Goal: Find contact information: Find contact information

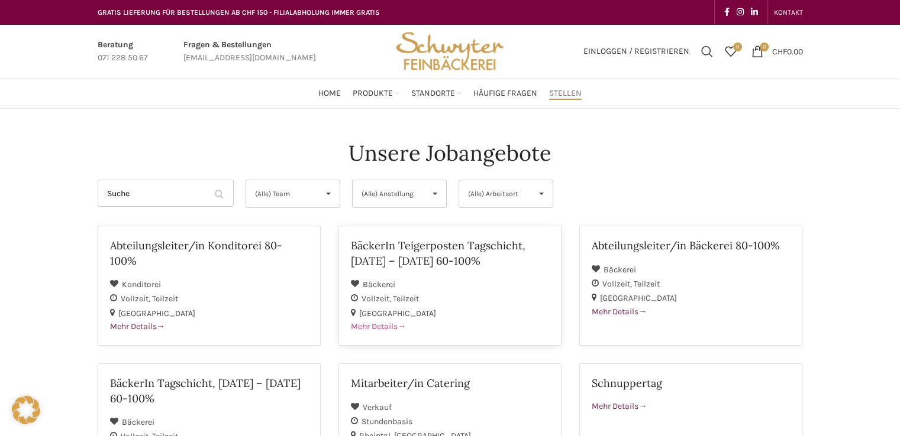
click at [392, 248] on h2 "BäckerIn Teigerposten Tagschicht, [GEOGRAPHIC_DATA] – [PERSON_NAME] 60-100%" at bounding box center [450, 253] width 198 height 30
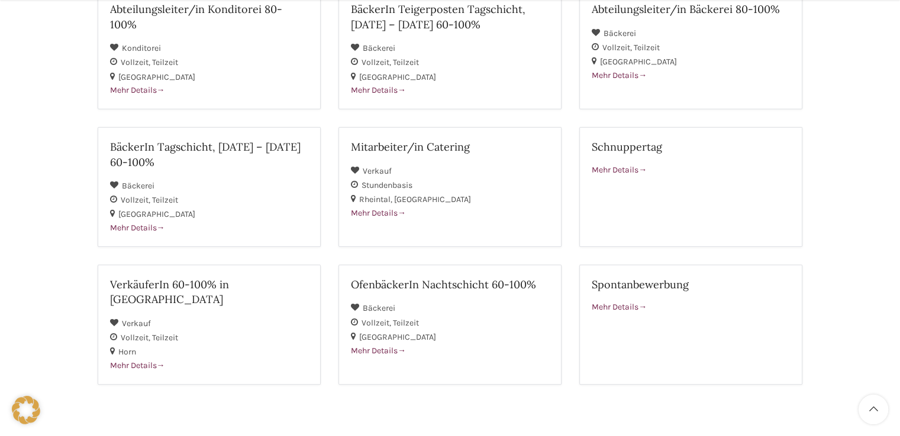
scroll to position [118, 0]
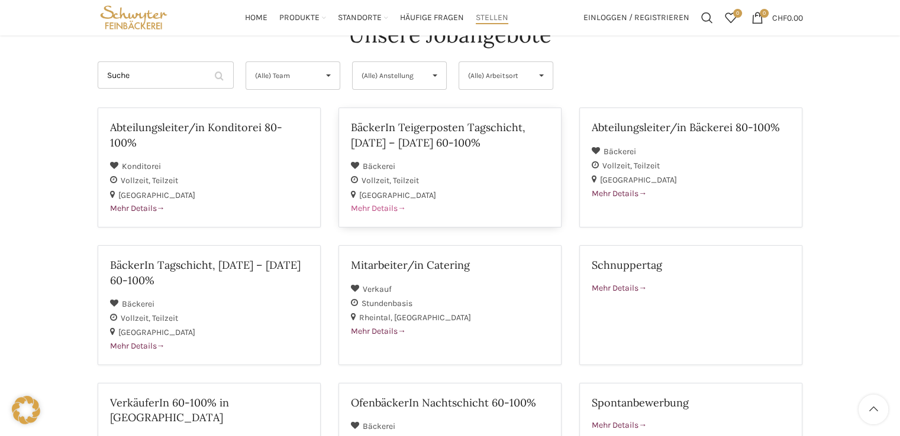
click at [371, 205] on span "Mehr Details" at bounding box center [378, 208] width 55 height 10
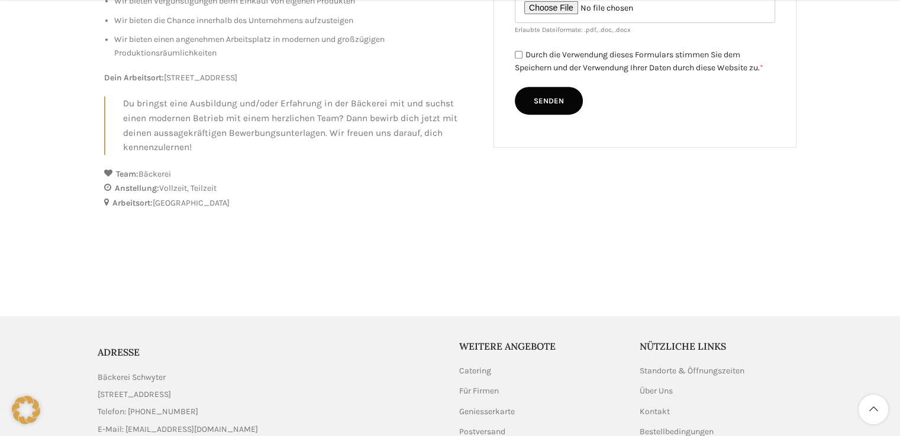
scroll to position [591, 0]
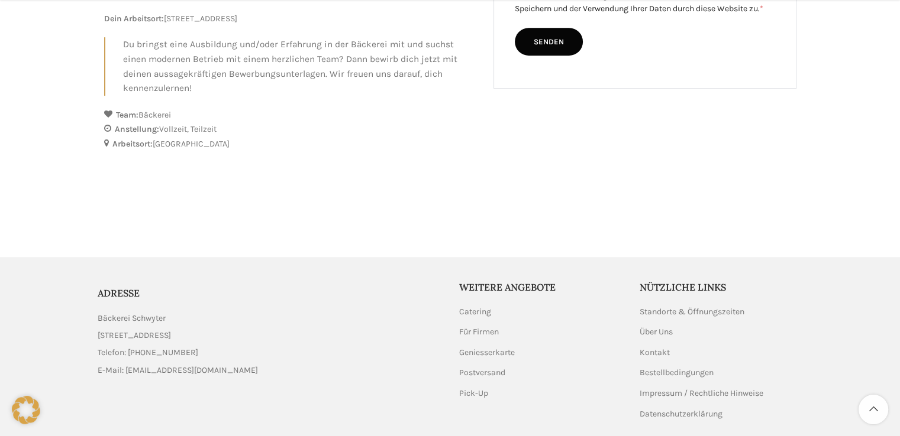
click at [636, 348] on aside "ADRESSE Bäckerei Schwyter Schuppisstrasse 17, 9016 St. Gallen Telefon: 071 228 …" at bounding box center [450, 350] width 705 height 186
click at [651, 350] on link "Kontakt" at bounding box center [654, 353] width 31 height 12
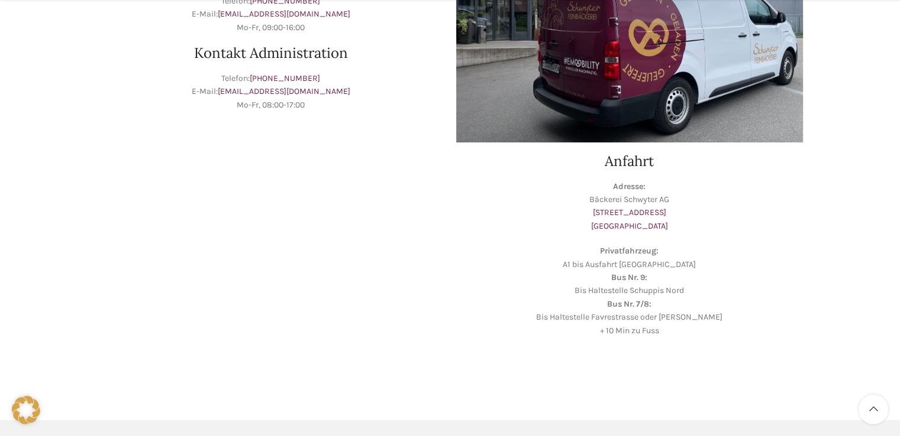
scroll to position [414, 0]
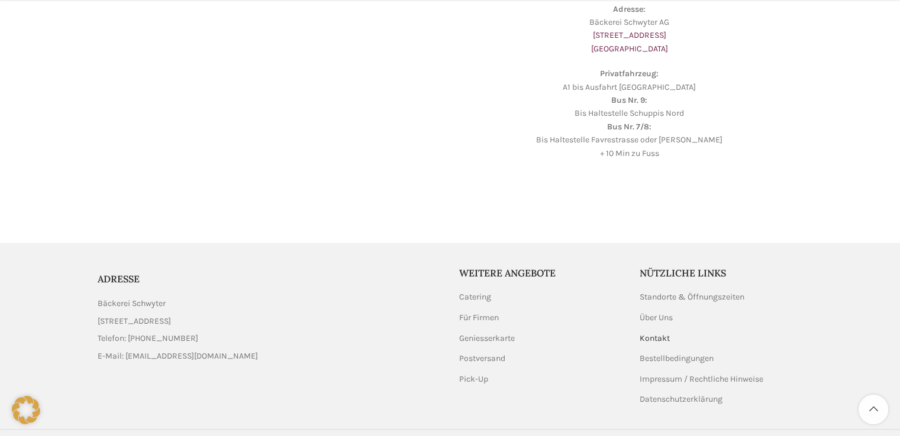
click at [649, 334] on link "Kontakt" at bounding box center [654, 339] width 31 height 12
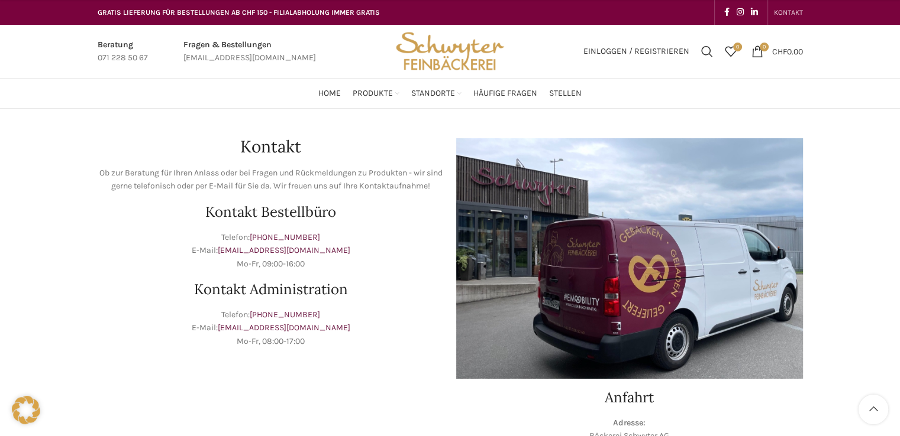
scroll to position [177, 0]
